Goal: Book appointment/travel/reservation

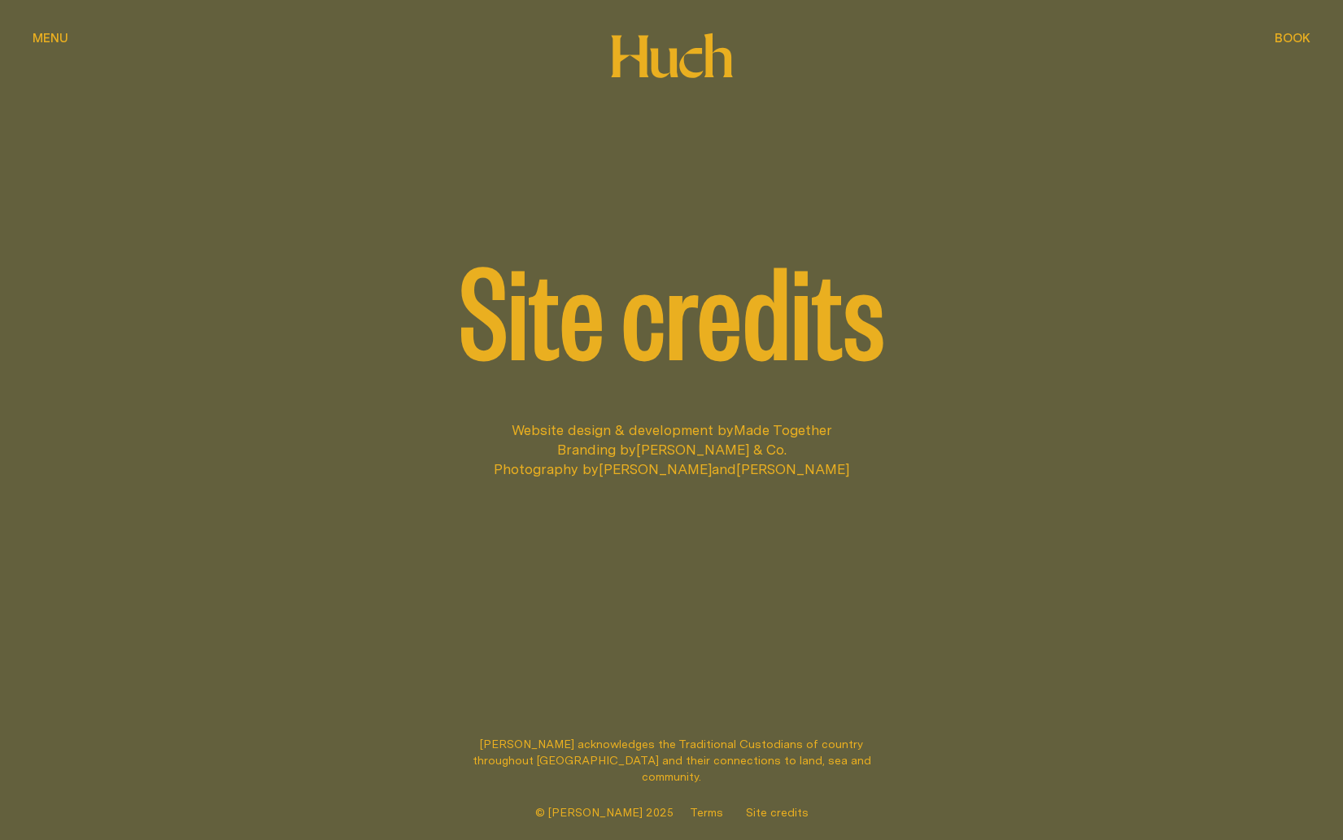
click at [39, 35] on div "Menu Menu" at bounding box center [51, 38] width 36 height 12
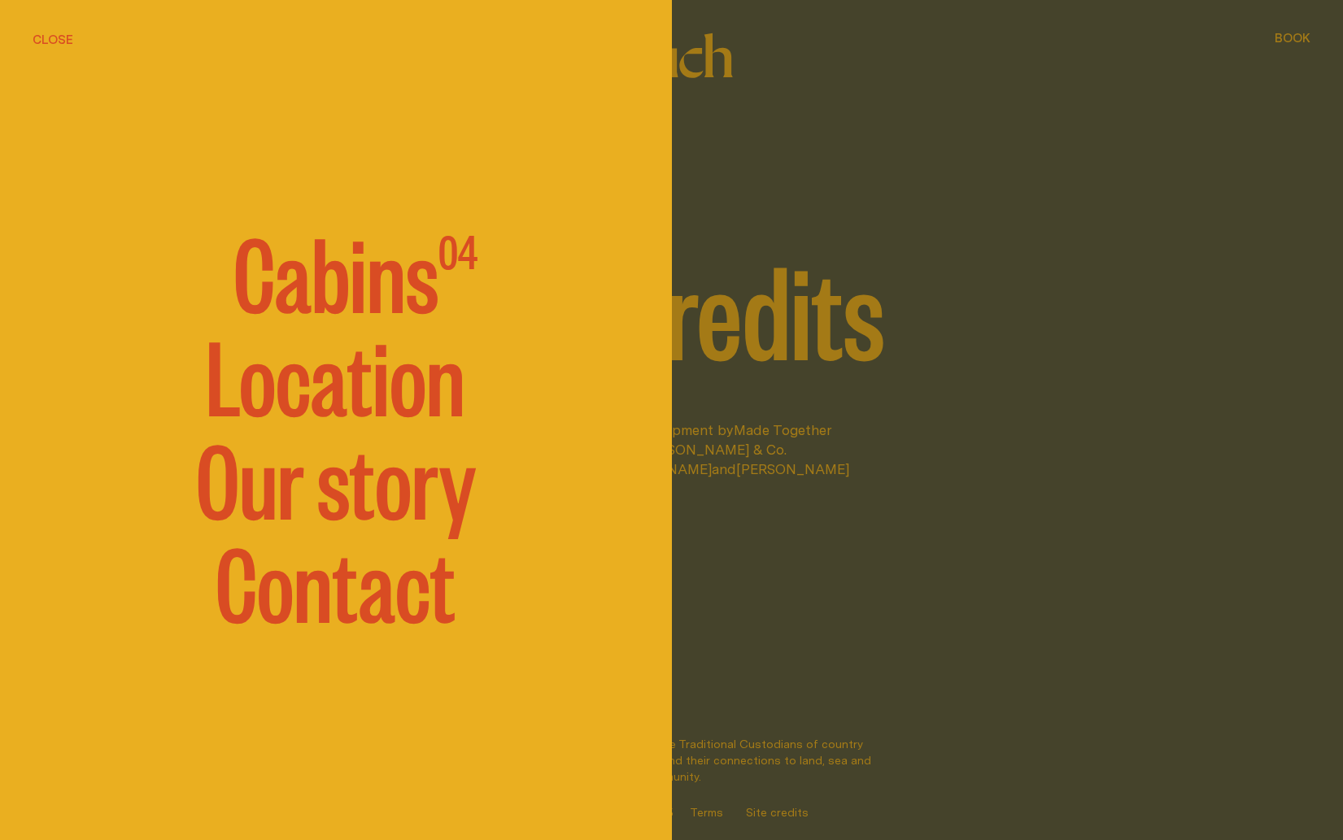
click at [361, 279] on span "Cabins" at bounding box center [335, 270] width 205 height 98
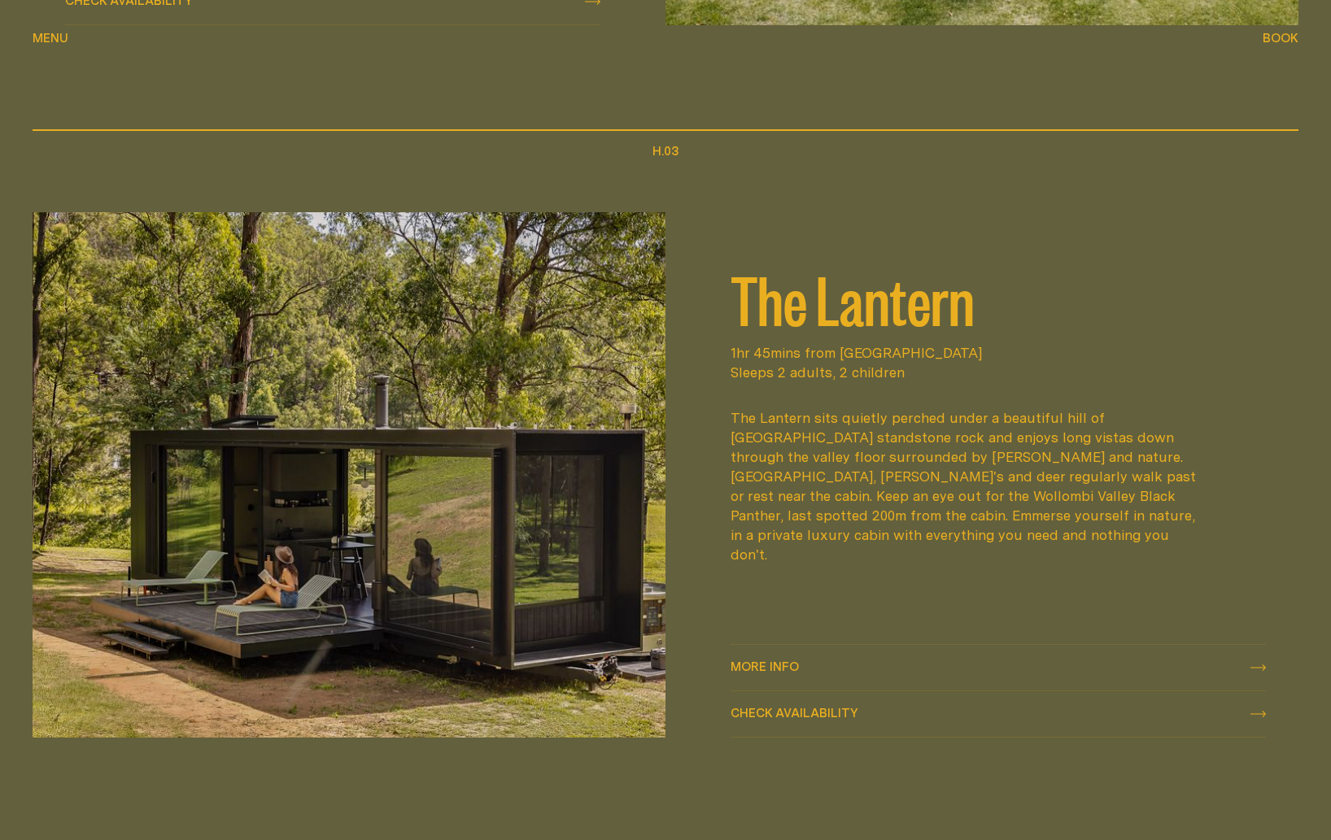
scroll to position [2063, 0]
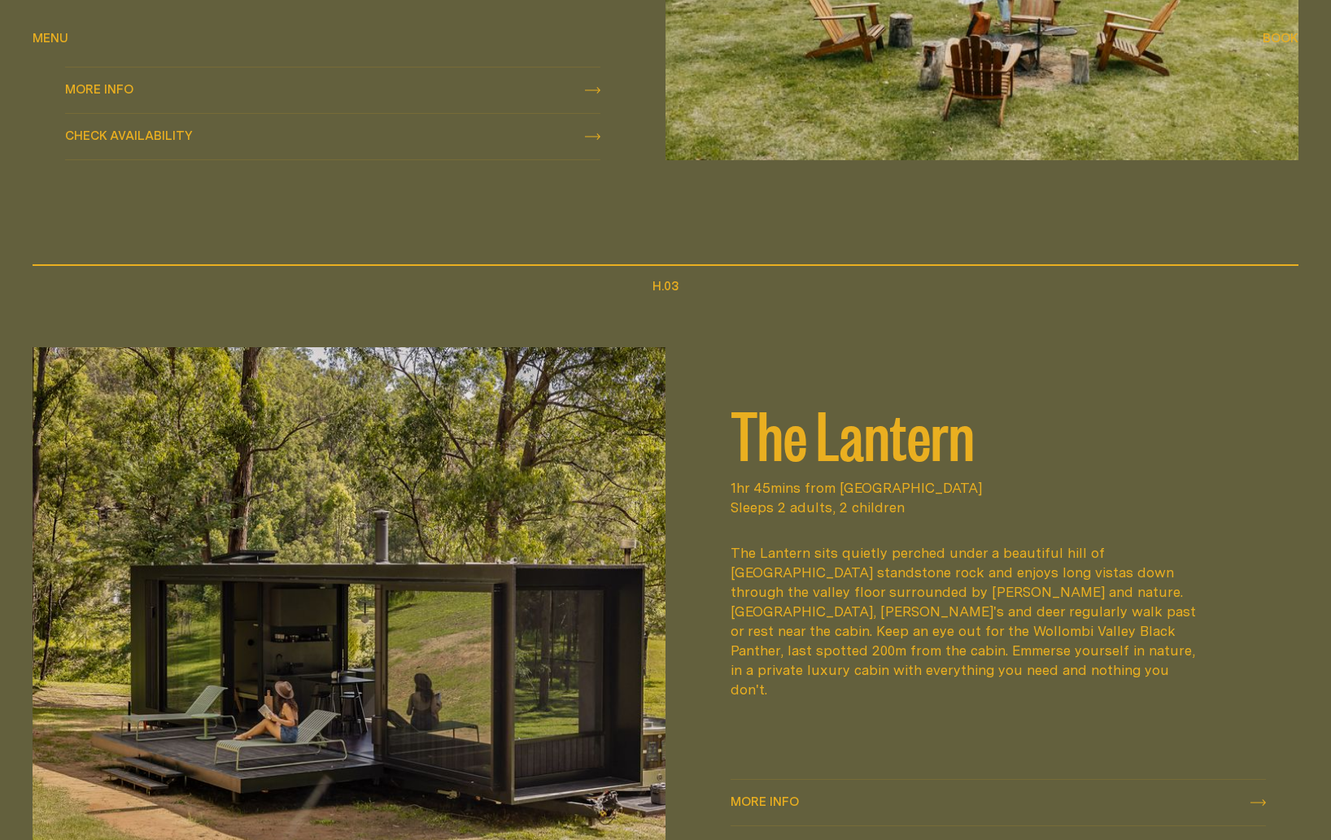
click at [58, 35] on span "Menu" at bounding box center [51, 38] width 36 height 12
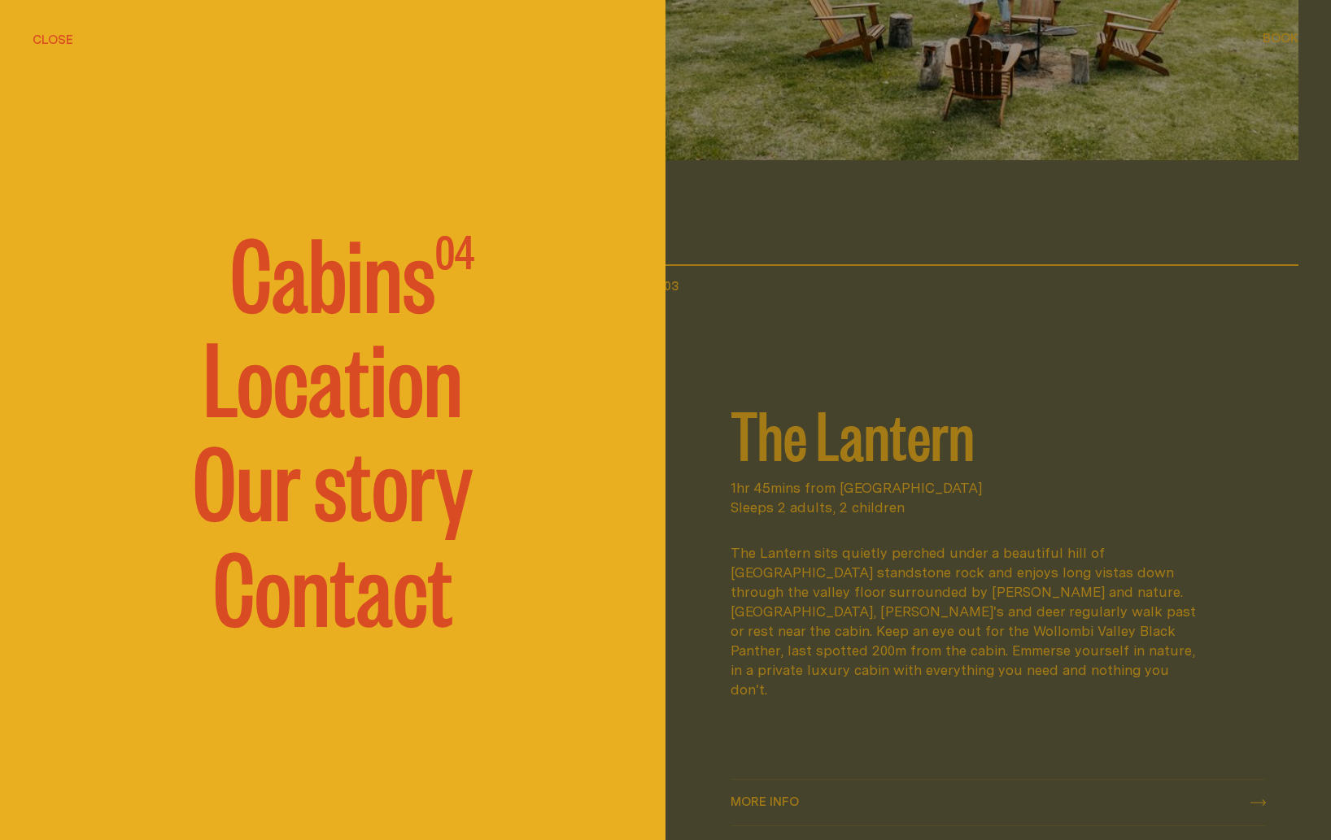
click at [391, 508] on link "Our story" at bounding box center [333, 479] width 280 height 98
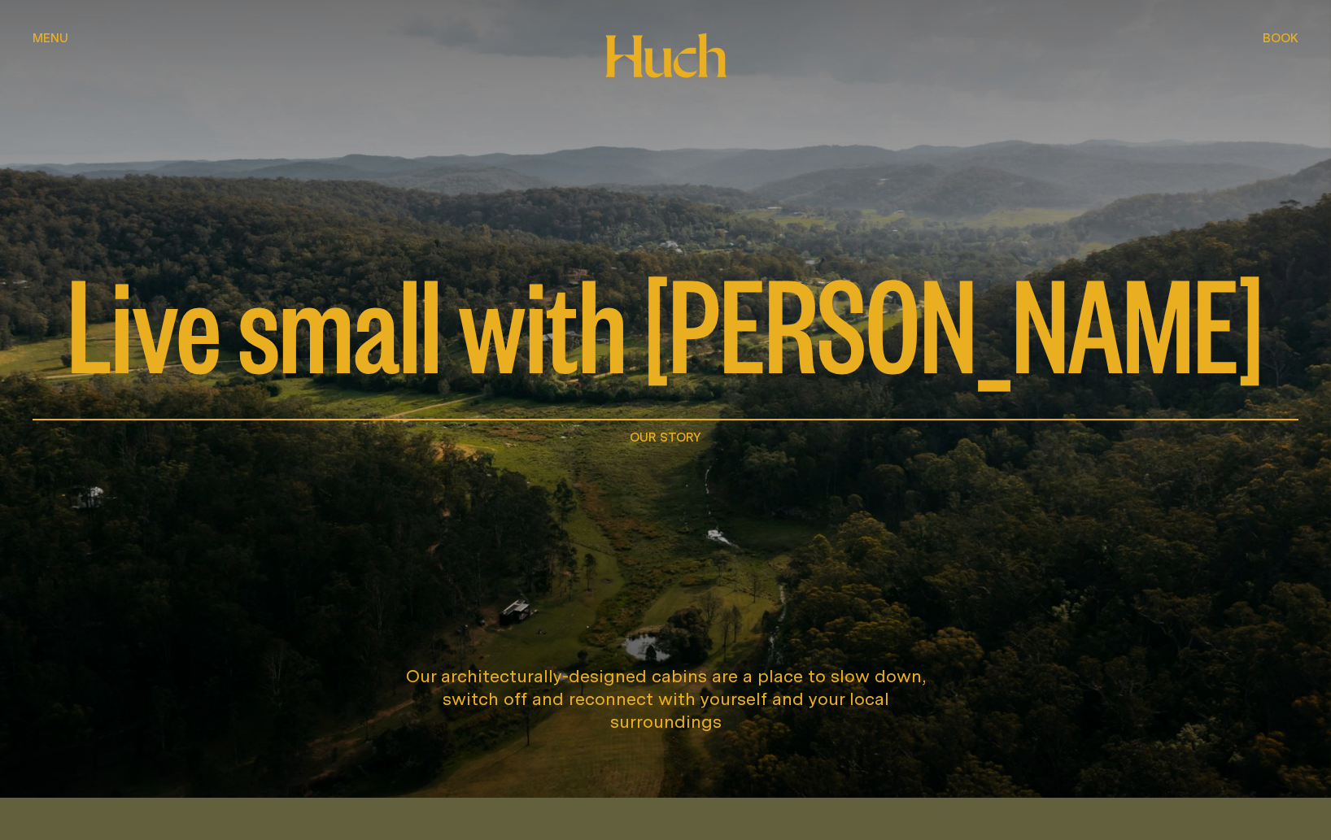
click at [1281, 45] on button "Book Book" at bounding box center [1281, 39] width 36 height 20
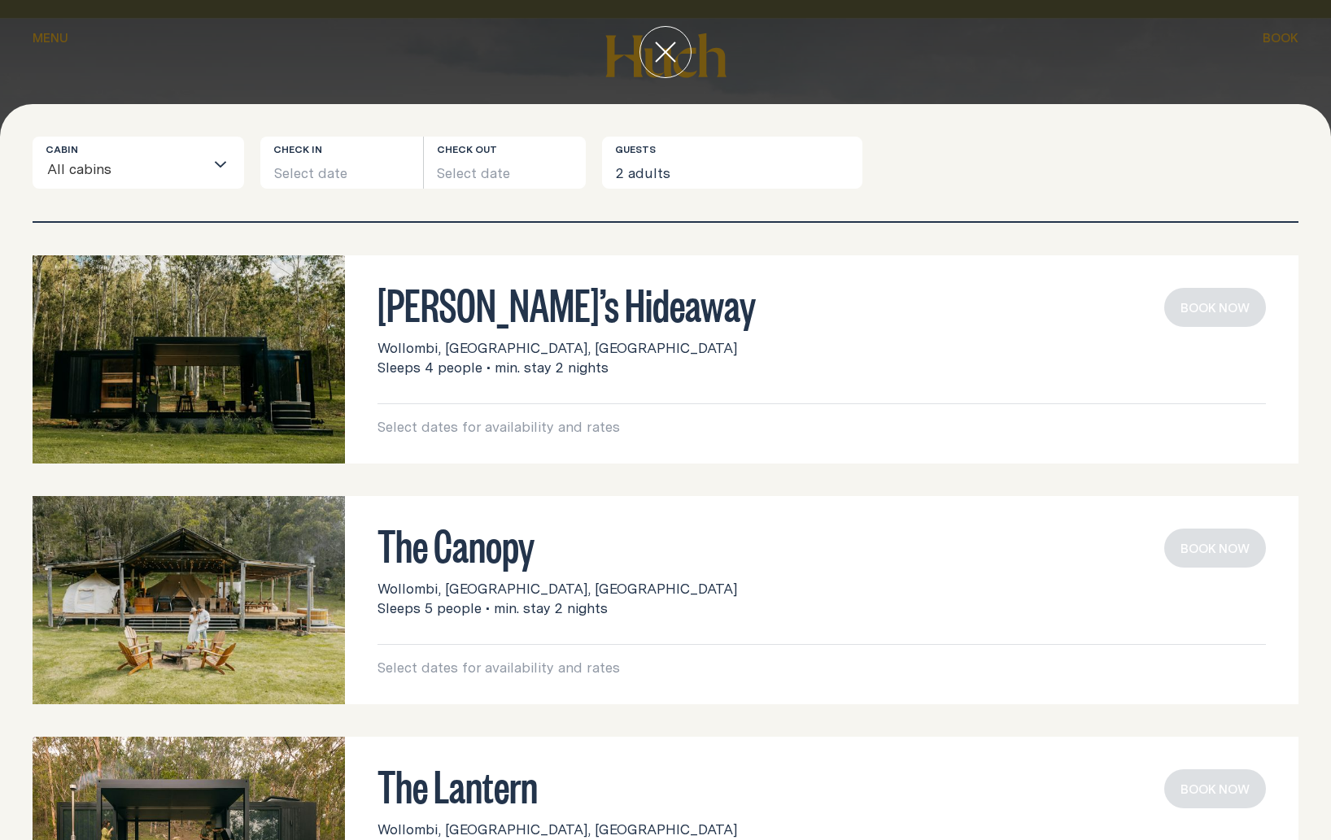
scroll to position [137, 0]
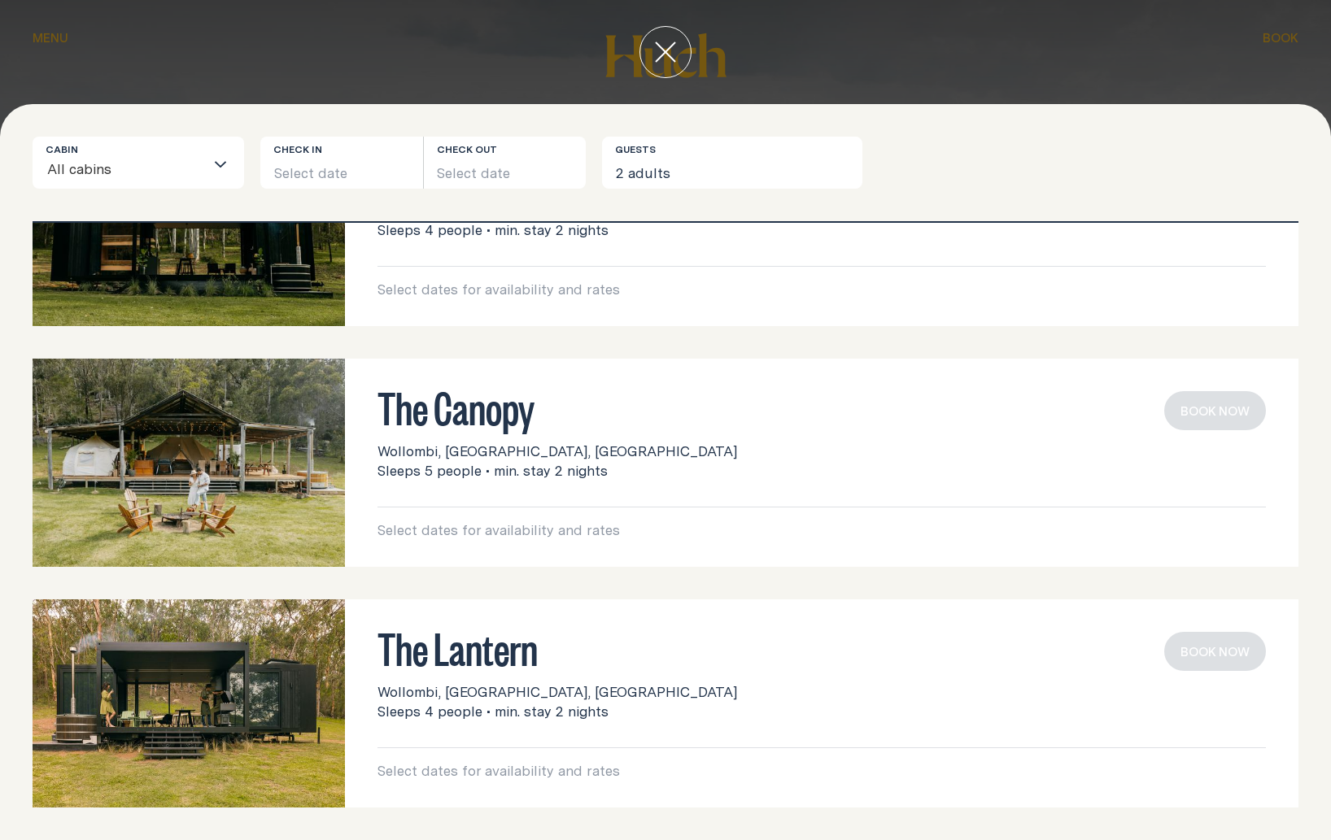
click at [456, 404] on h3 "The Canopy" at bounding box center [821, 406] width 888 height 31
click at [247, 452] on img at bounding box center [189, 463] width 312 height 208
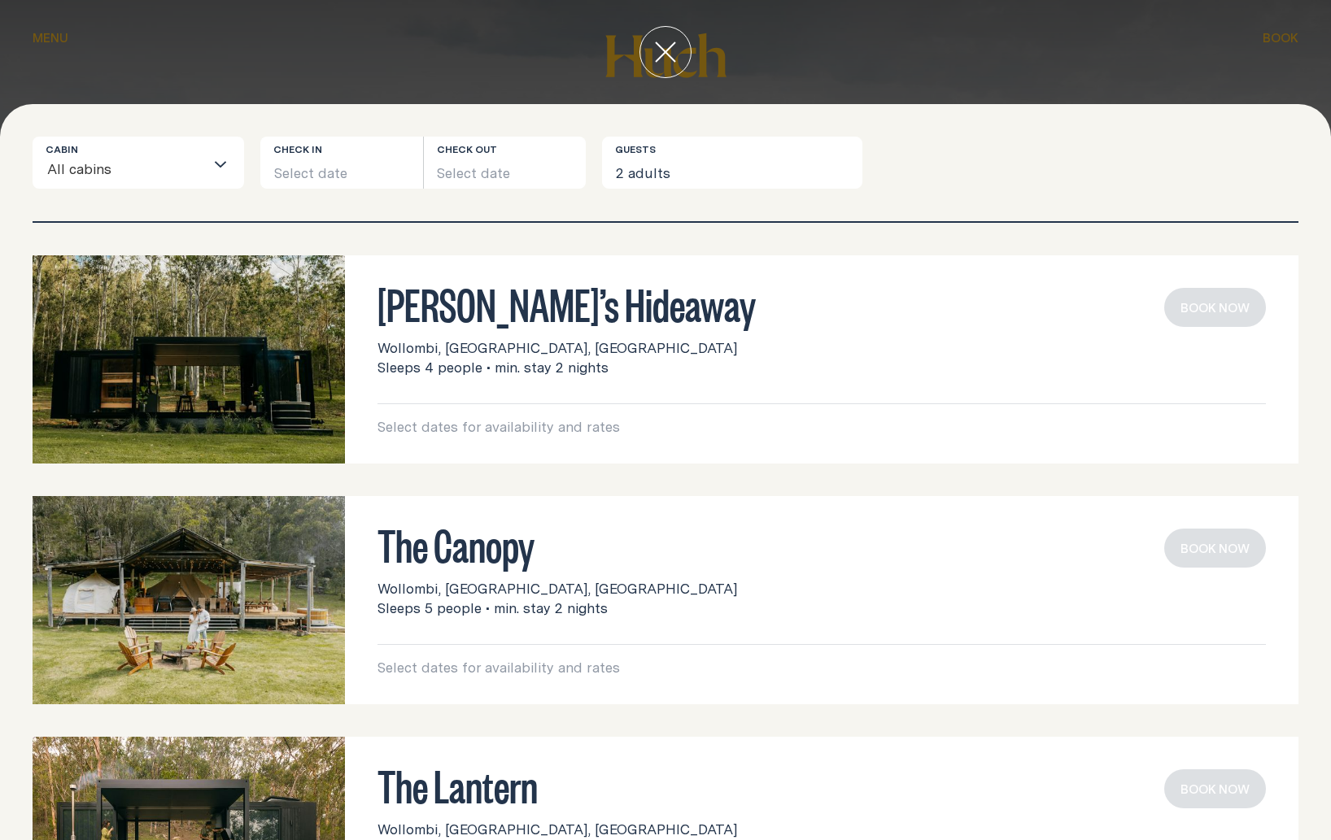
scroll to position [1, 0]
click at [151, 151] on div "All cabins" at bounding box center [125, 162] width 158 height 50
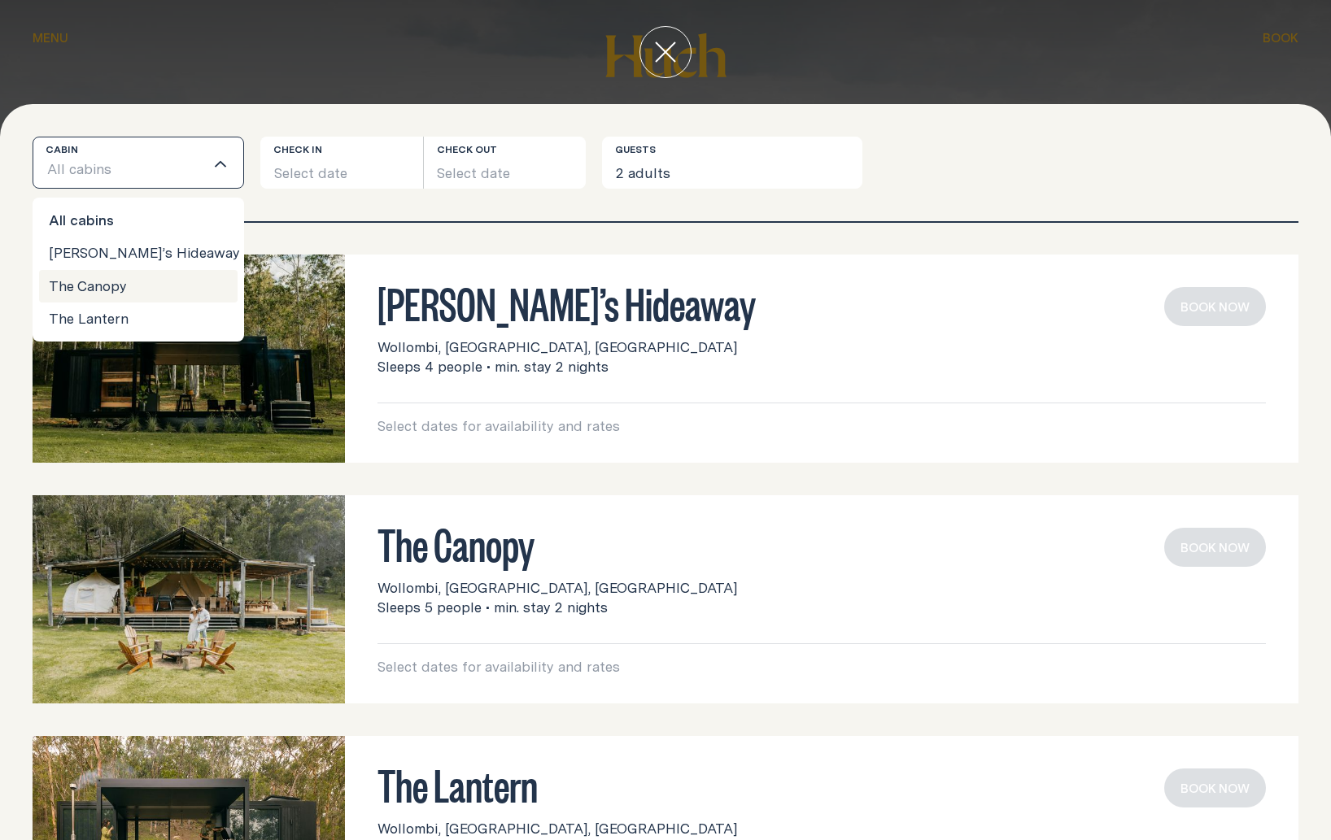
click at [127, 295] on li "The Canopy" at bounding box center [138, 286] width 199 height 33
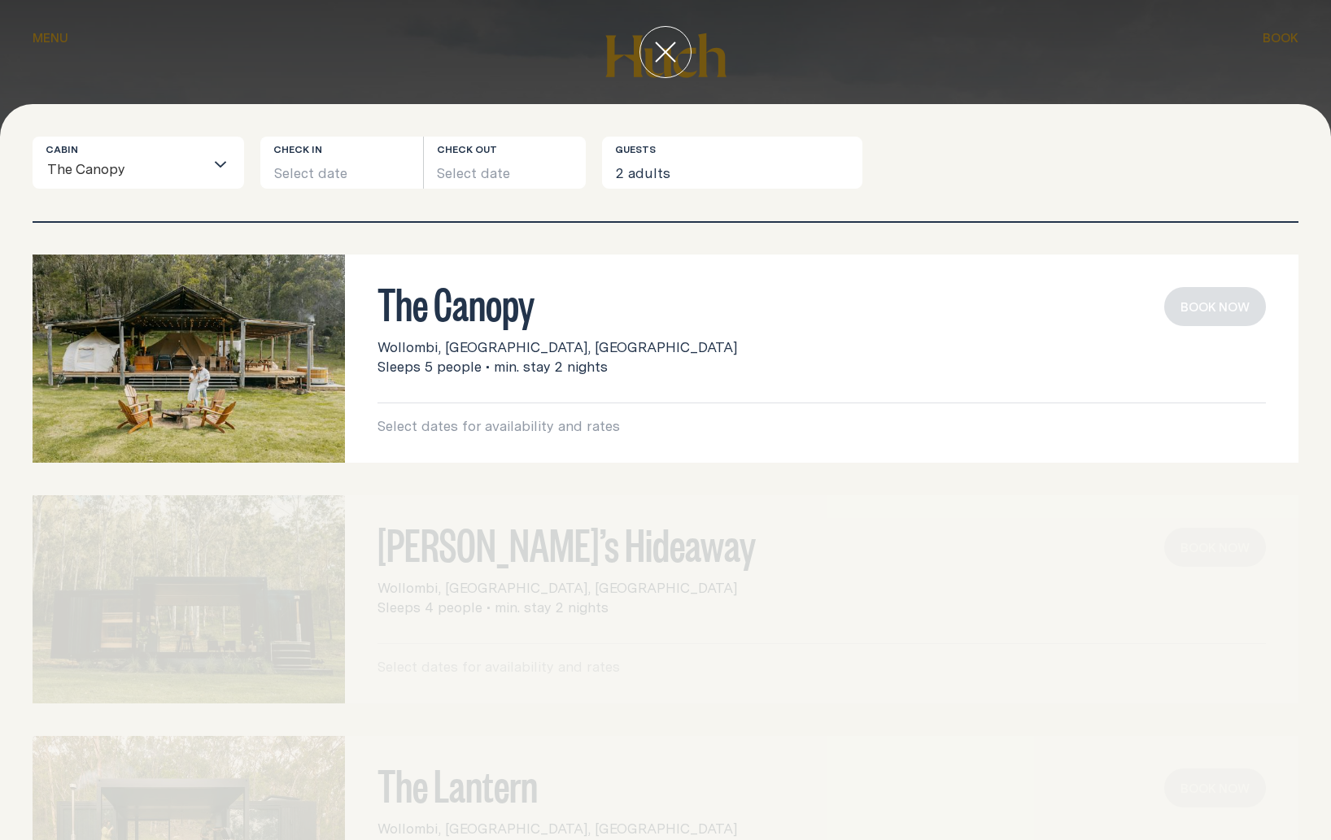
click at [264, 354] on img at bounding box center [189, 359] width 312 height 208
click at [510, 414] on div "Select dates for availability and rates Book now" at bounding box center [821, 419] width 888 height 33
click at [683, 41] on button "close" at bounding box center [665, 52] width 52 height 52
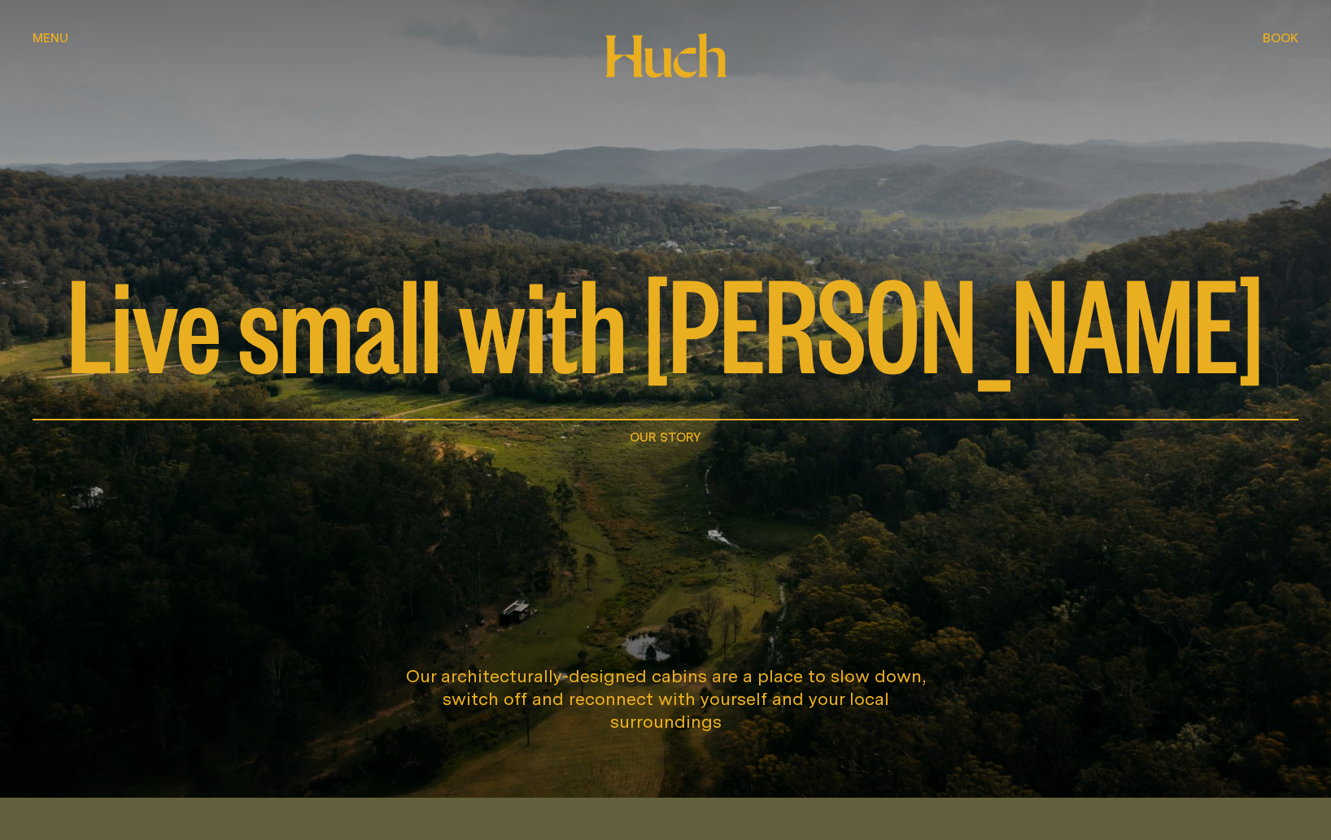
click at [622, 66] on icon at bounding box center [665, 56] width 123 height 46
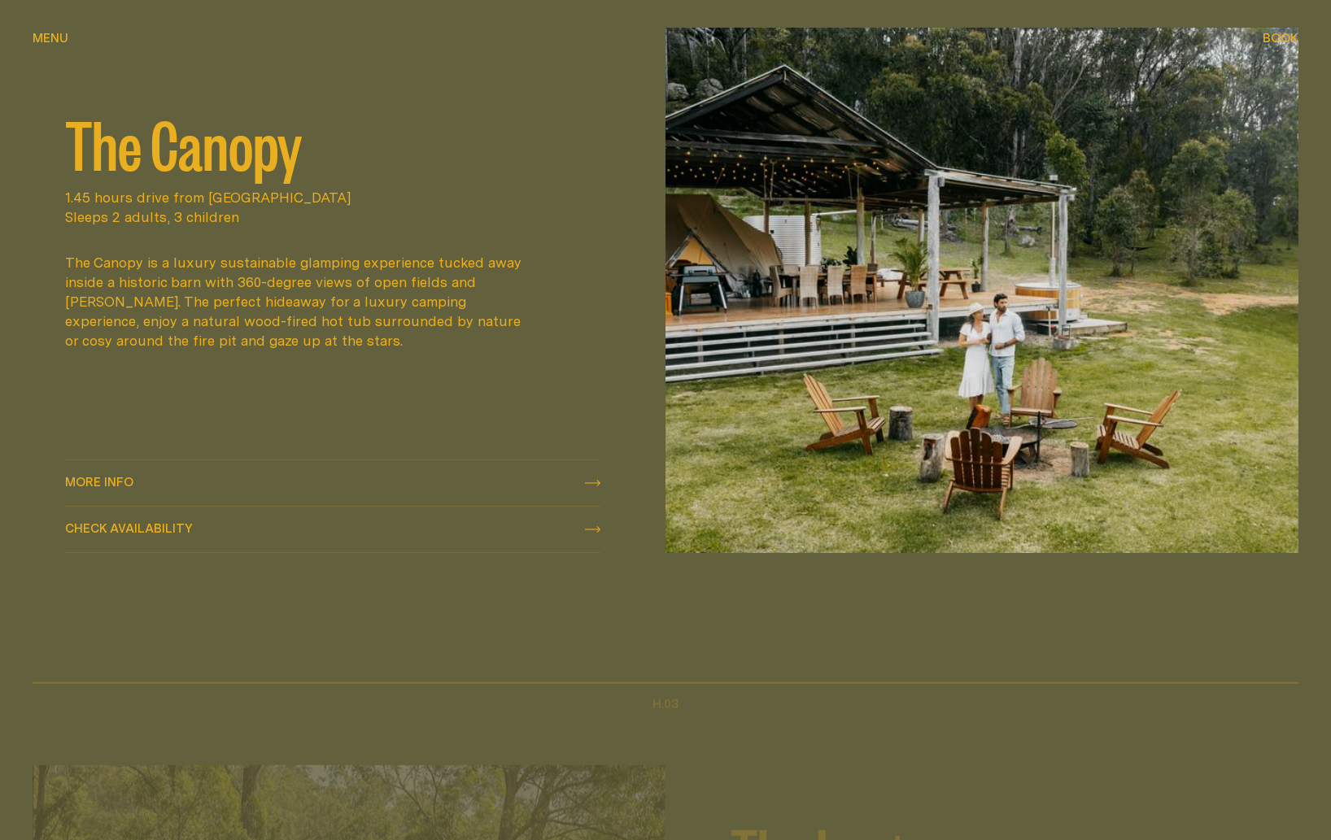
scroll to position [1708, 0]
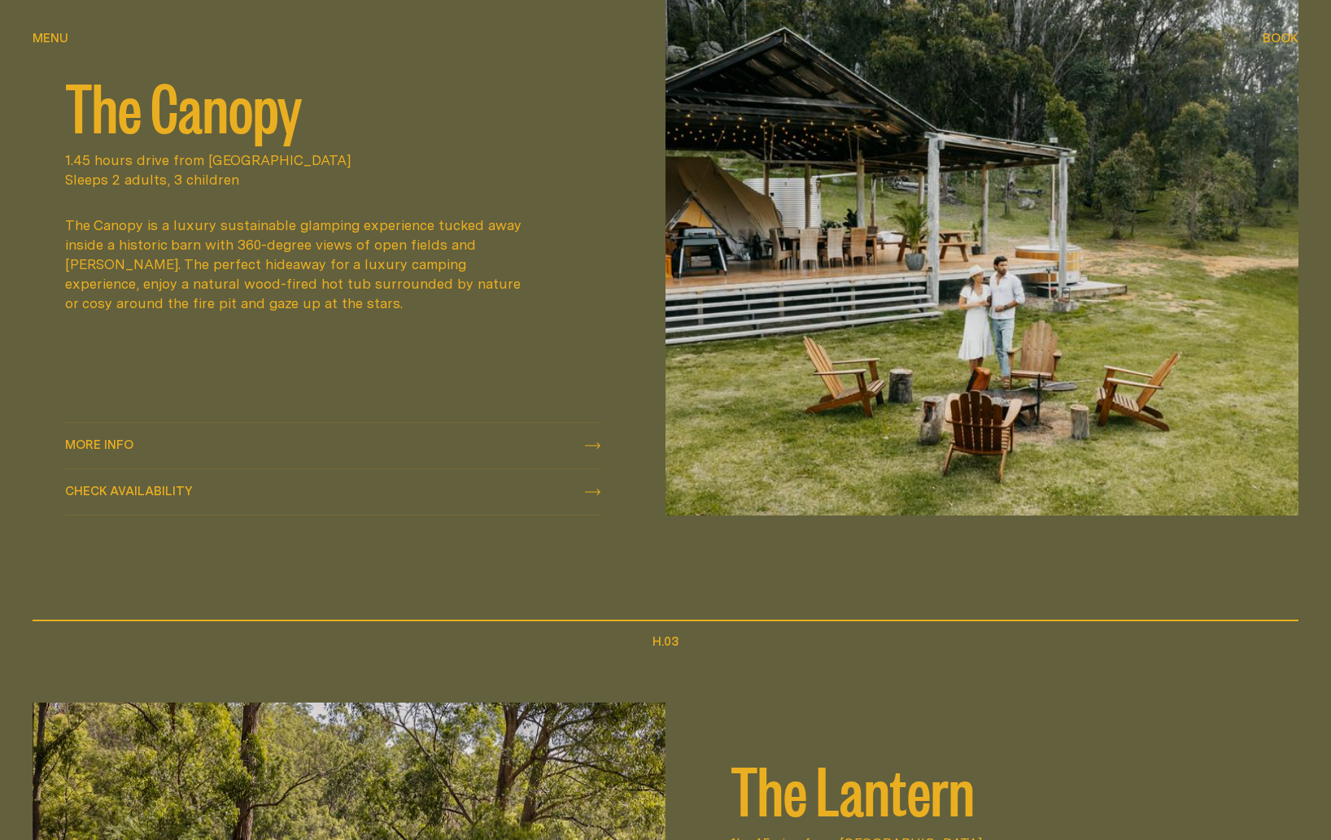
click at [138, 438] on link "More info More info" at bounding box center [332, 446] width 535 height 46
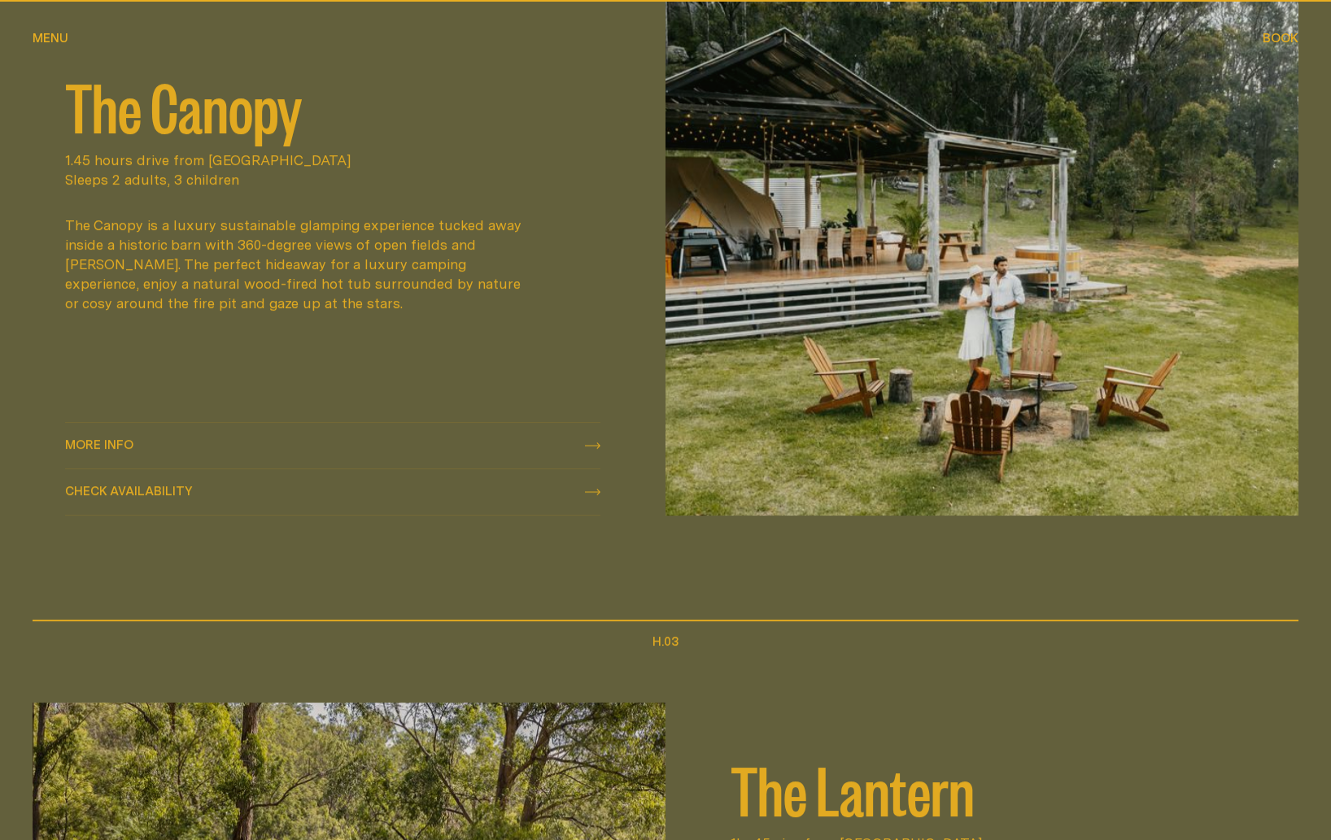
click at [137, 440] on div "More info More info" at bounding box center [332, 446] width 535 height 20
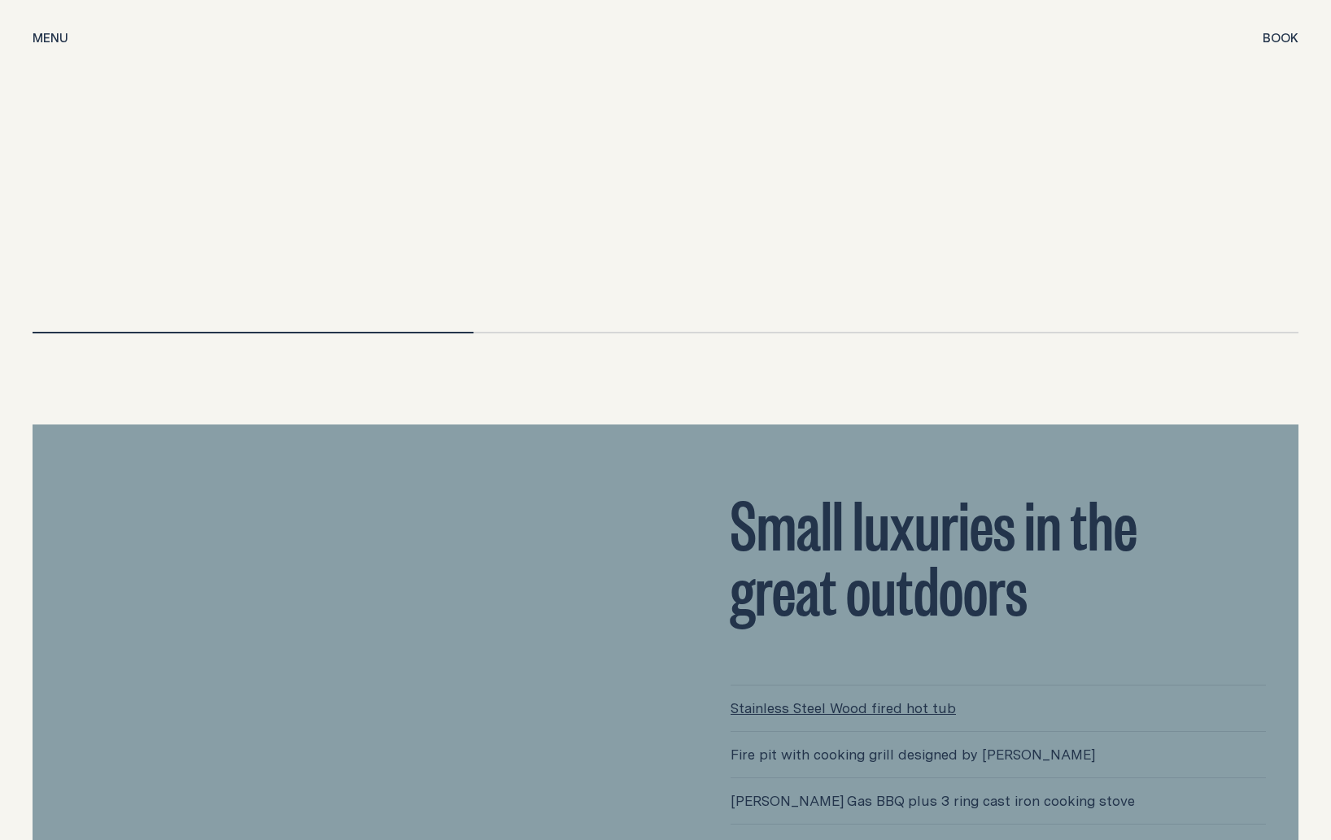
scroll to position [3690, 0]
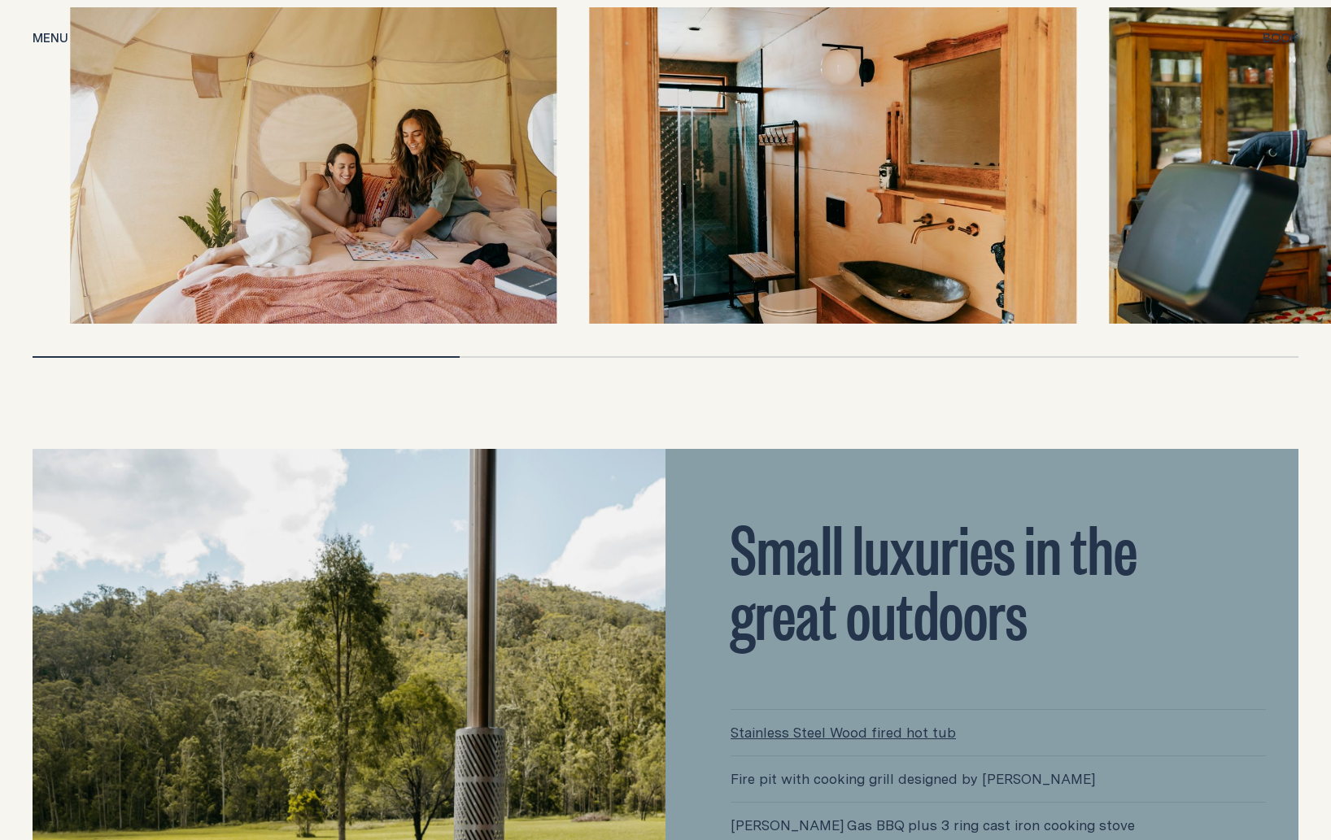
drag, startPoint x: 428, startPoint y: 314, endPoint x: 462, endPoint y: 295, distance: 39.4
click at [469, 311] on div at bounding box center [666, 182] width 1266 height 351
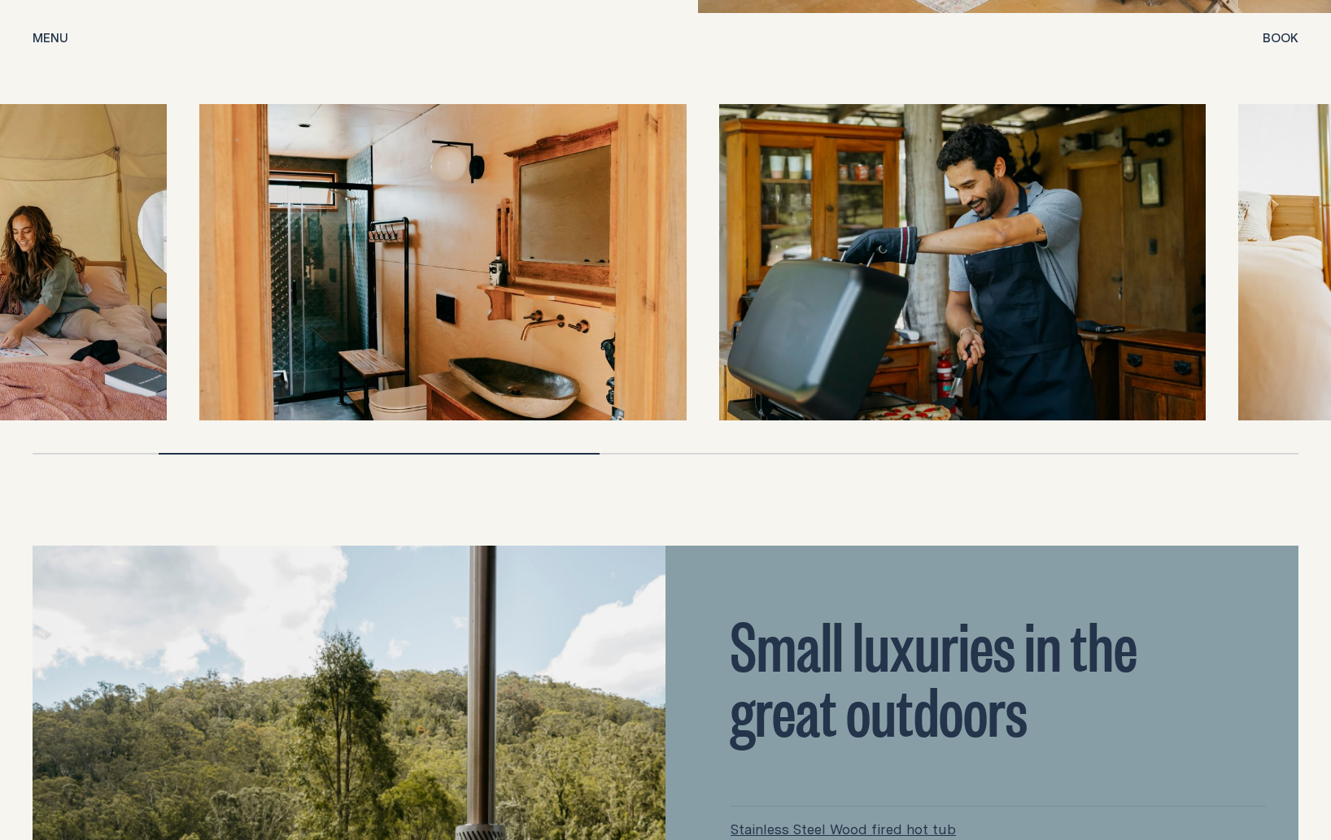
drag, startPoint x: 867, startPoint y: 241, endPoint x: 487, endPoint y: 278, distance: 381.8
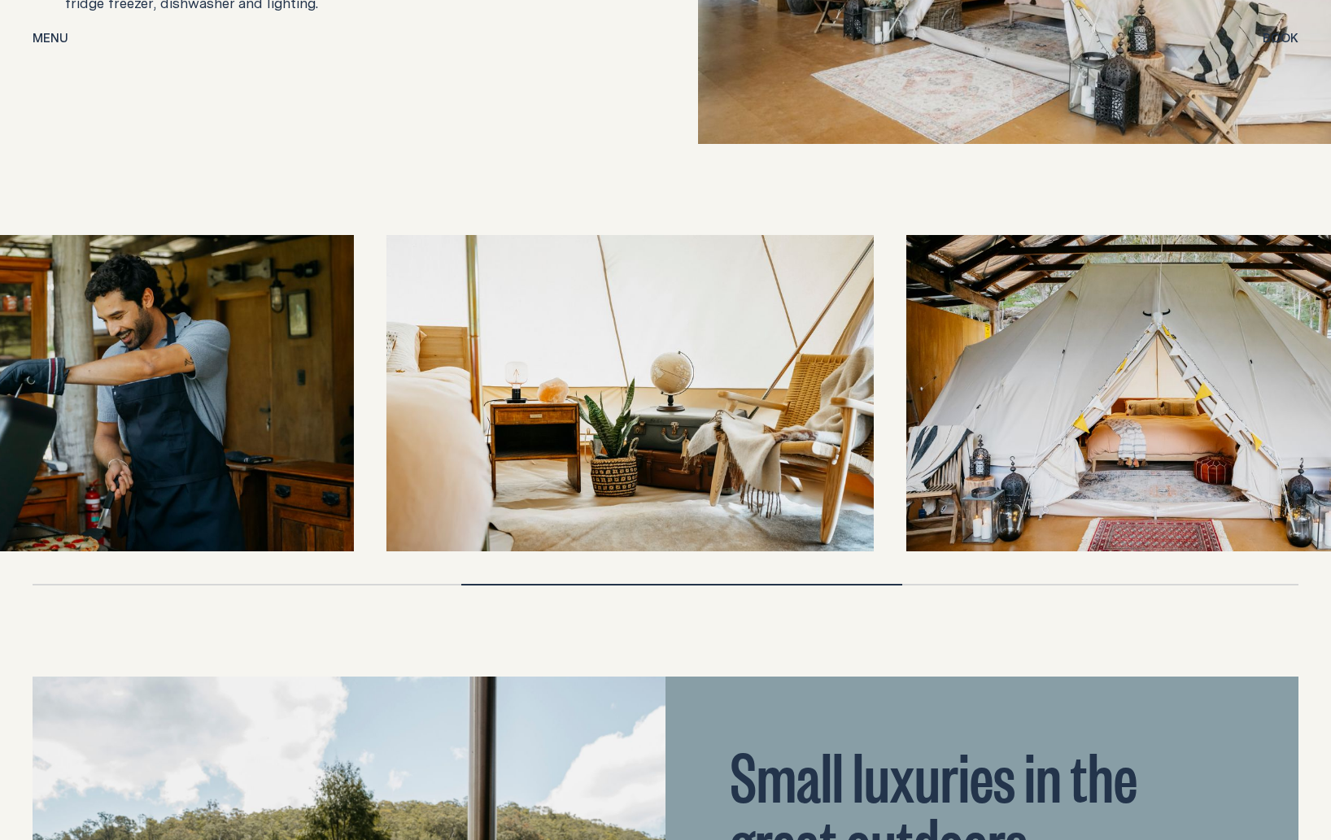
drag, startPoint x: 917, startPoint y: 395, endPoint x: 494, endPoint y: 364, distance: 424.1
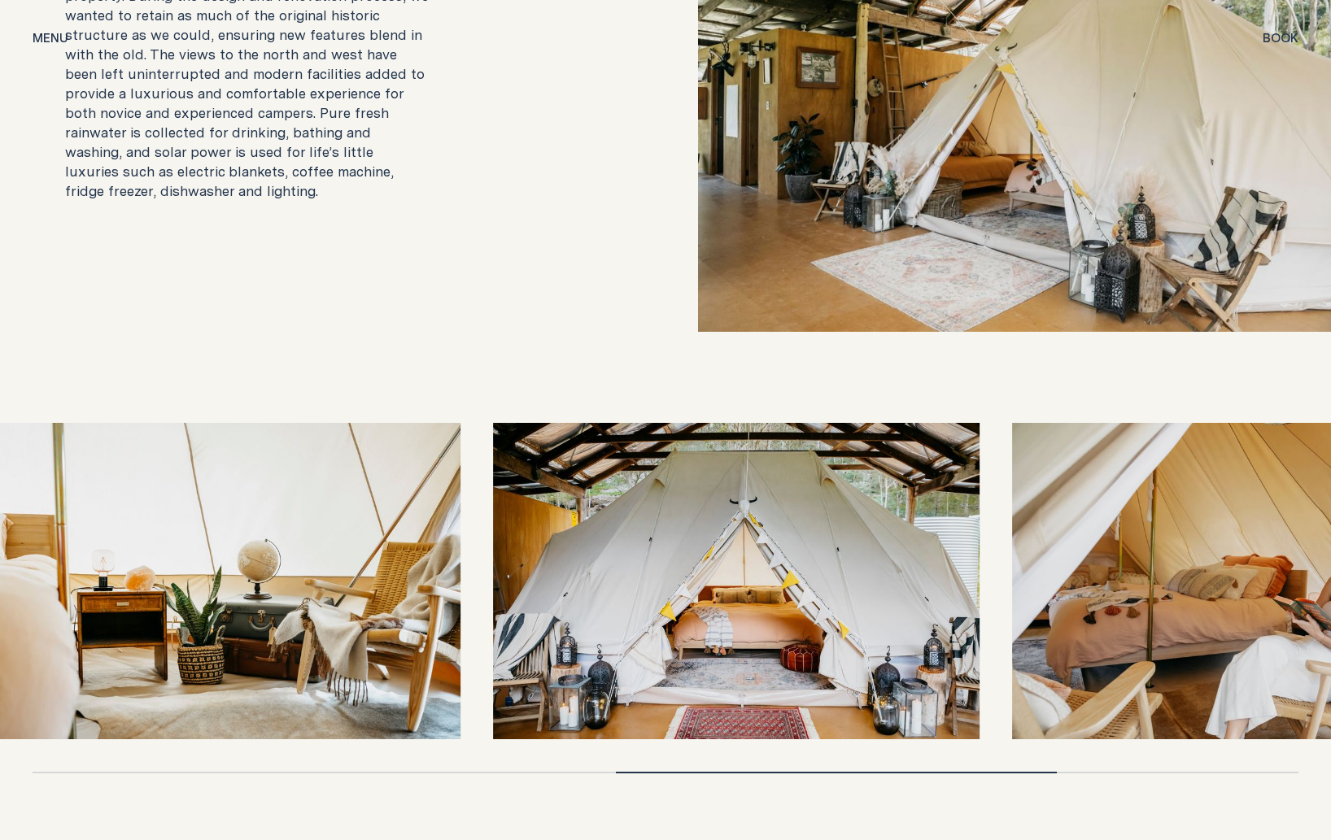
drag, startPoint x: 948, startPoint y: 493, endPoint x: 561, endPoint y: 459, distance: 388.8
click at [561, 459] on div at bounding box center [666, 581] width 1266 height 316
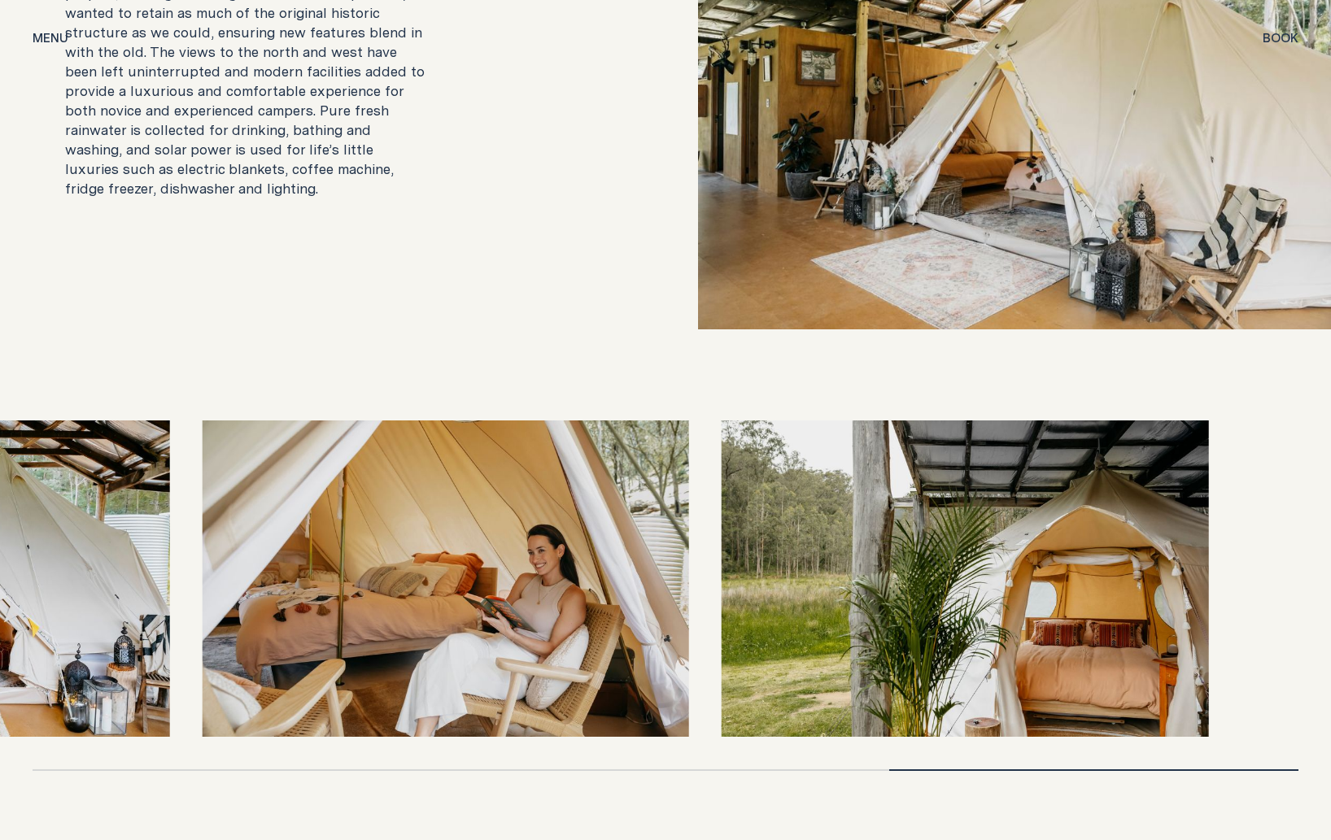
drag, startPoint x: 821, startPoint y: 491, endPoint x: 444, endPoint y: 472, distance: 377.1
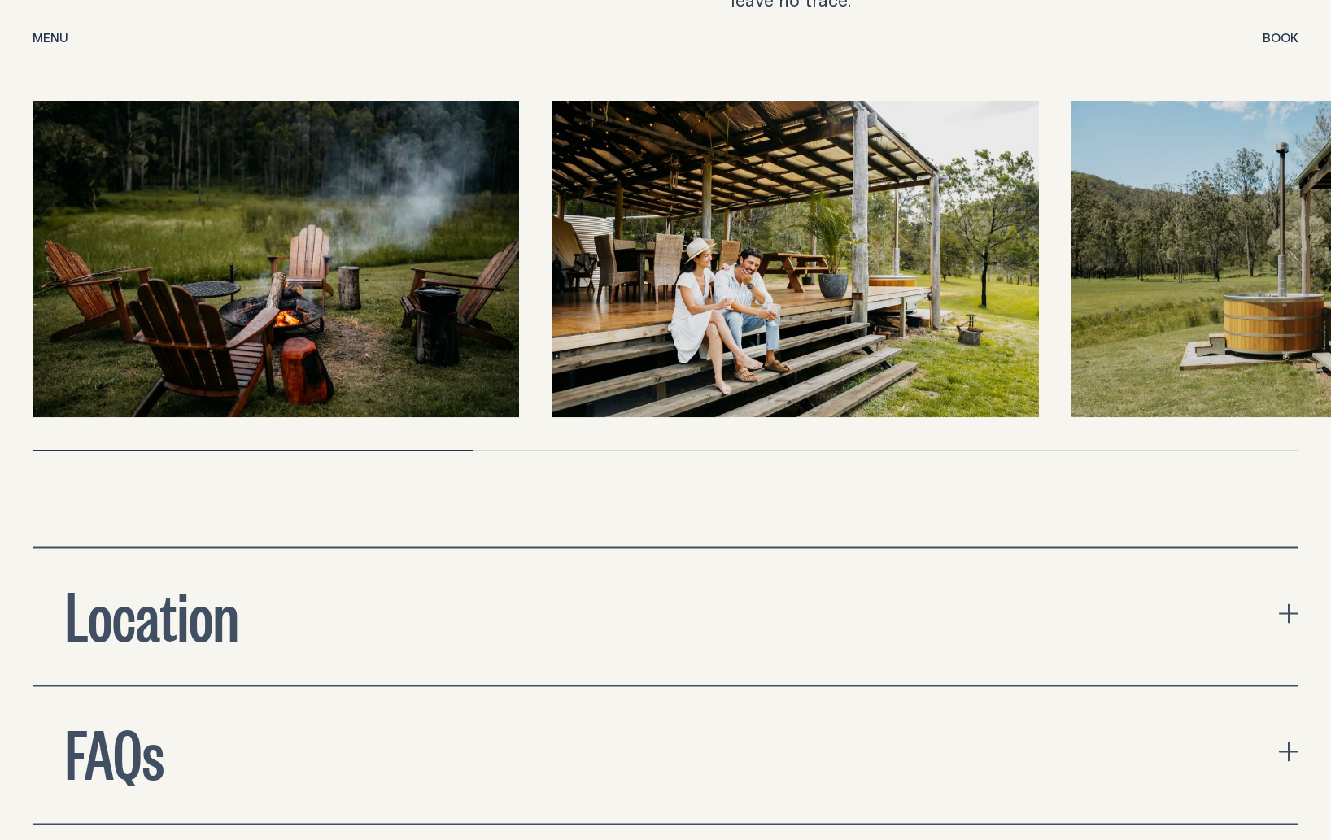
scroll to position [4867, 0]
